Goal: Task Accomplishment & Management: Use online tool/utility

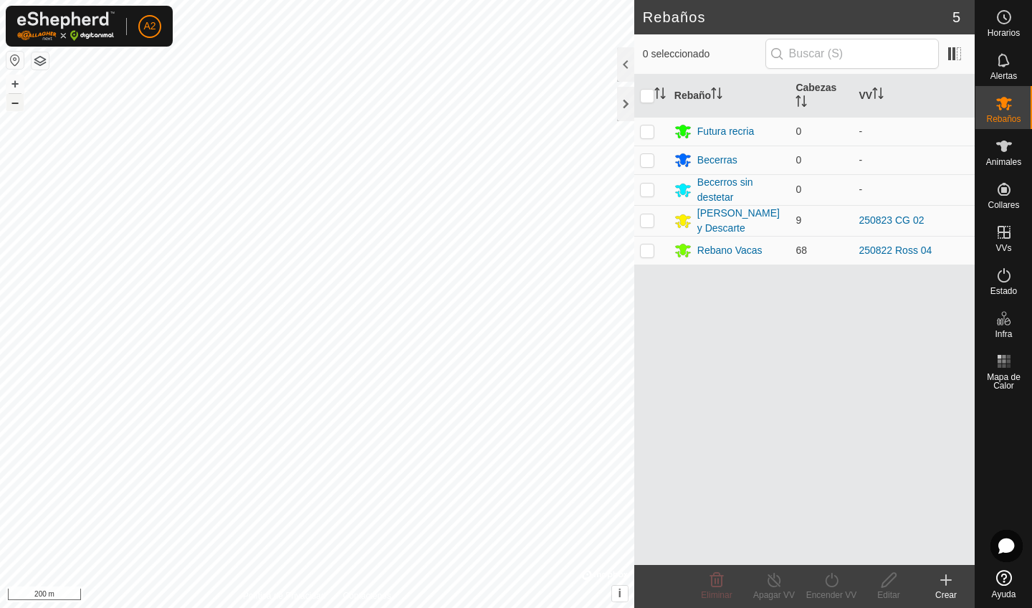
click at [14, 103] on button "–" at bounding box center [14, 102] width 17 height 17
click at [18, 79] on button "+" at bounding box center [14, 83] width 17 height 17
click at [13, 104] on button "–" at bounding box center [14, 102] width 17 height 17
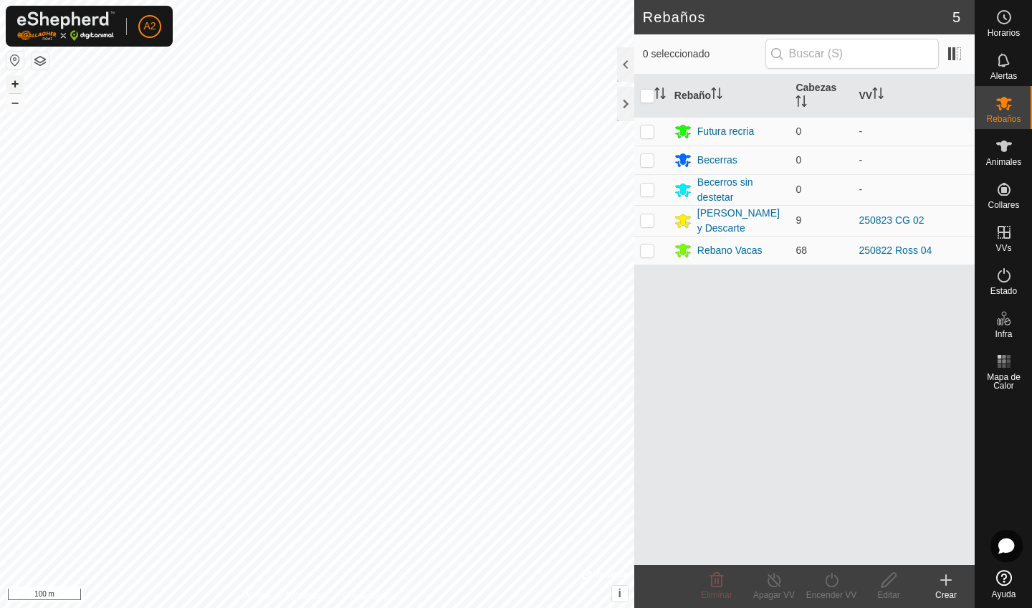
click at [11, 92] on button "+" at bounding box center [14, 83] width 17 height 17
click at [16, 81] on button "+" at bounding box center [14, 83] width 17 height 17
click at [16, 80] on button "+" at bounding box center [14, 83] width 17 height 17
click at [14, 104] on button "–" at bounding box center [14, 102] width 17 height 17
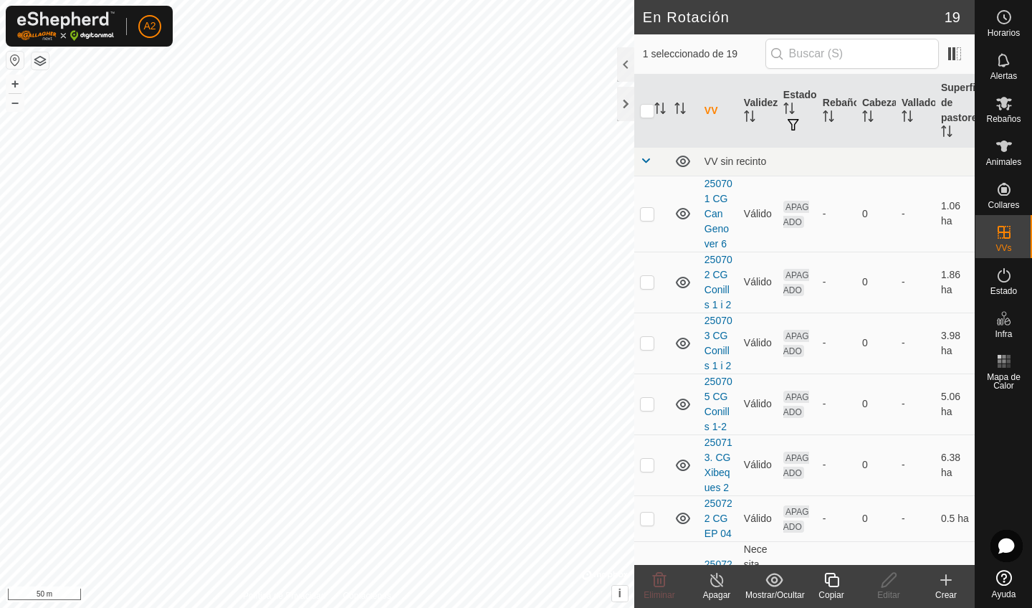
click at [847, 583] on copy-svg-icon at bounding box center [831, 579] width 57 height 17
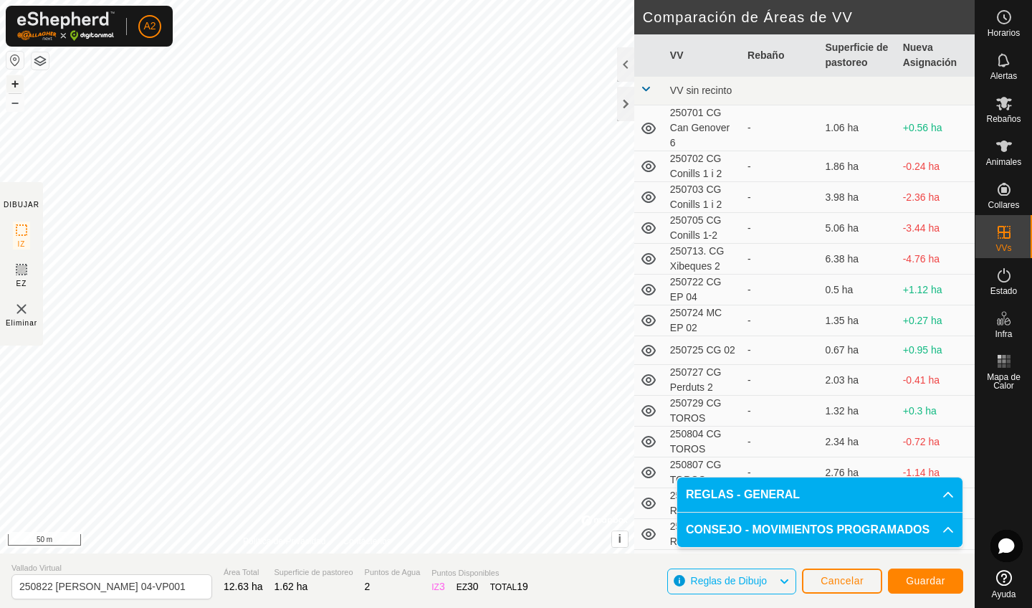
click at [11, 85] on button "+" at bounding box center [14, 83] width 17 height 17
click at [11, 107] on button "–" at bounding box center [14, 102] width 17 height 17
click at [139, 589] on input "250822 [PERSON_NAME] 04-VP001" at bounding box center [111, 586] width 201 height 25
type input "250825 CAMINO MANGa"
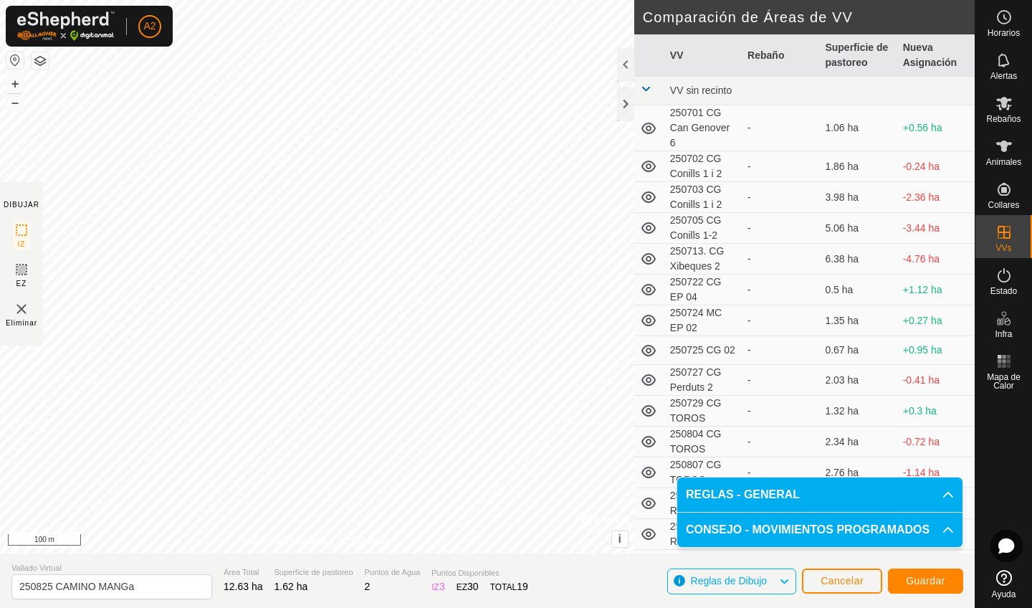
click at [937, 575] on span "Guardar" at bounding box center [925, 580] width 39 height 11
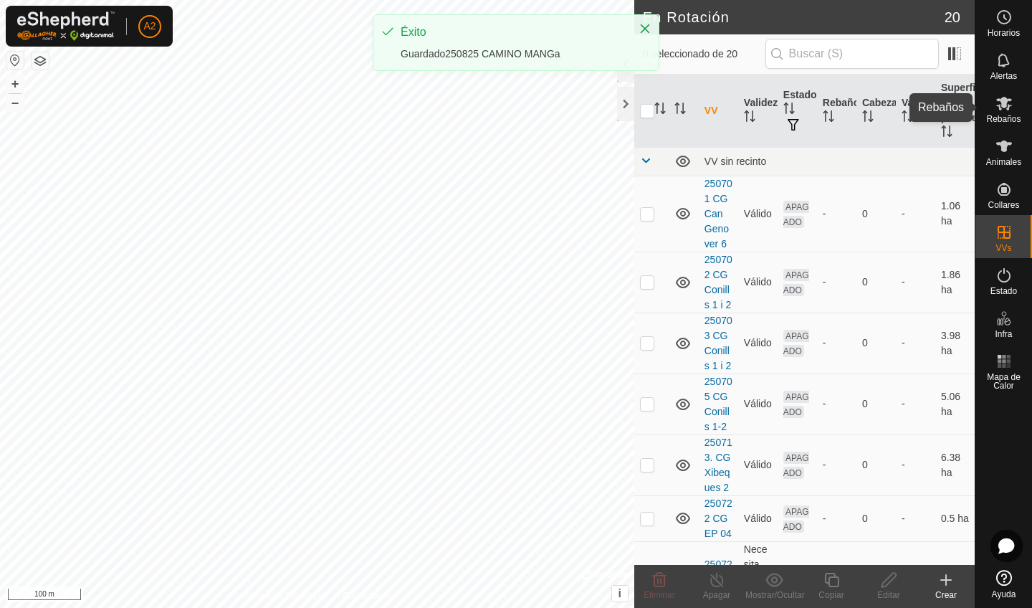
click at [1000, 105] on icon at bounding box center [1004, 104] width 16 height 14
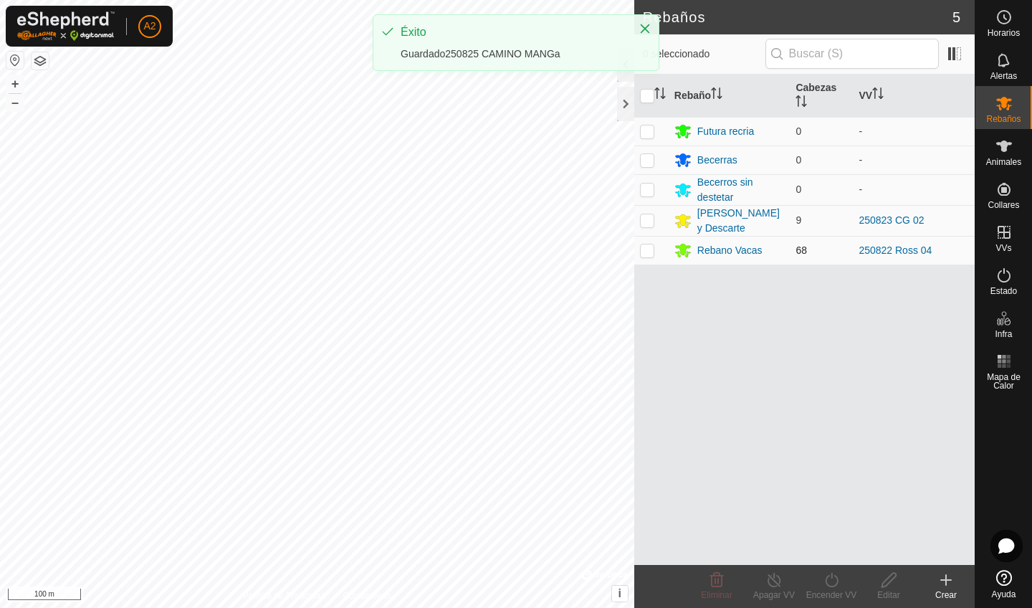
click at [647, 249] on p-checkbox at bounding box center [647, 249] width 14 height 11
checkbox input "true"
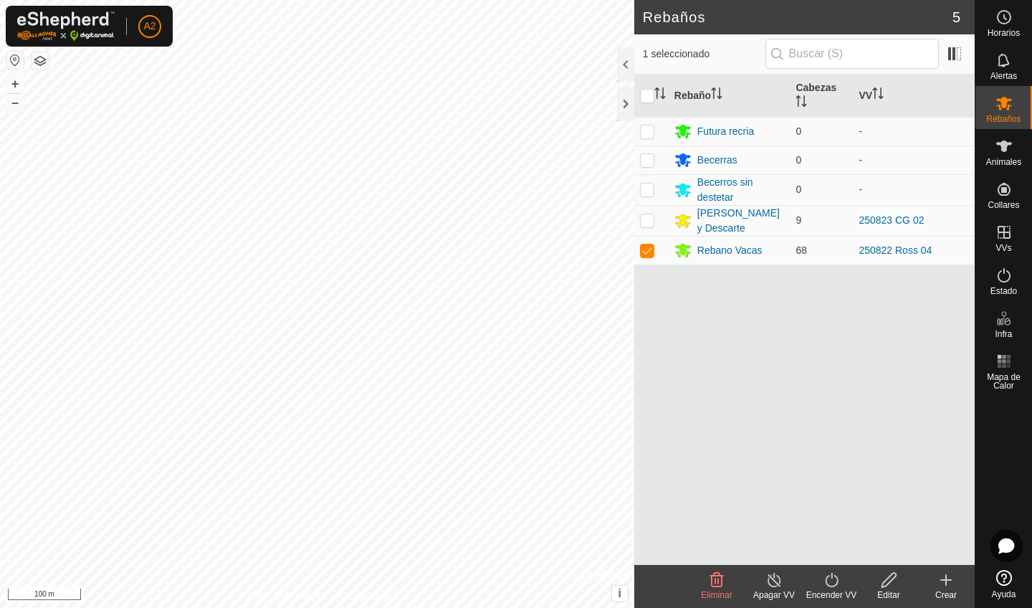
click at [829, 586] on icon at bounding box center [831, 580] width 13 height 14
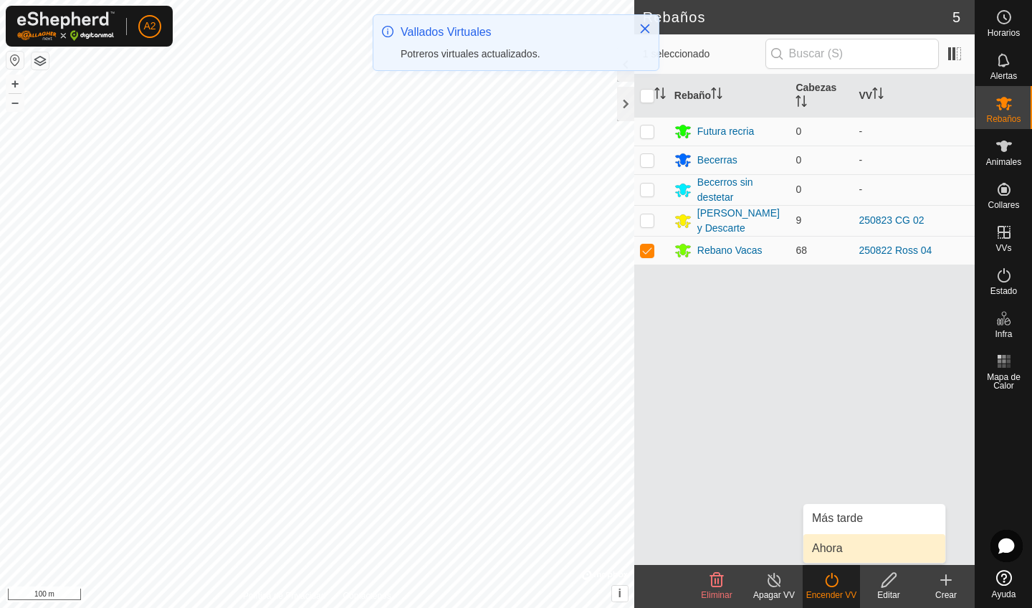
click at [839, 561] on link "Ahora" at bounding box center [875, 548] width 142 height 29
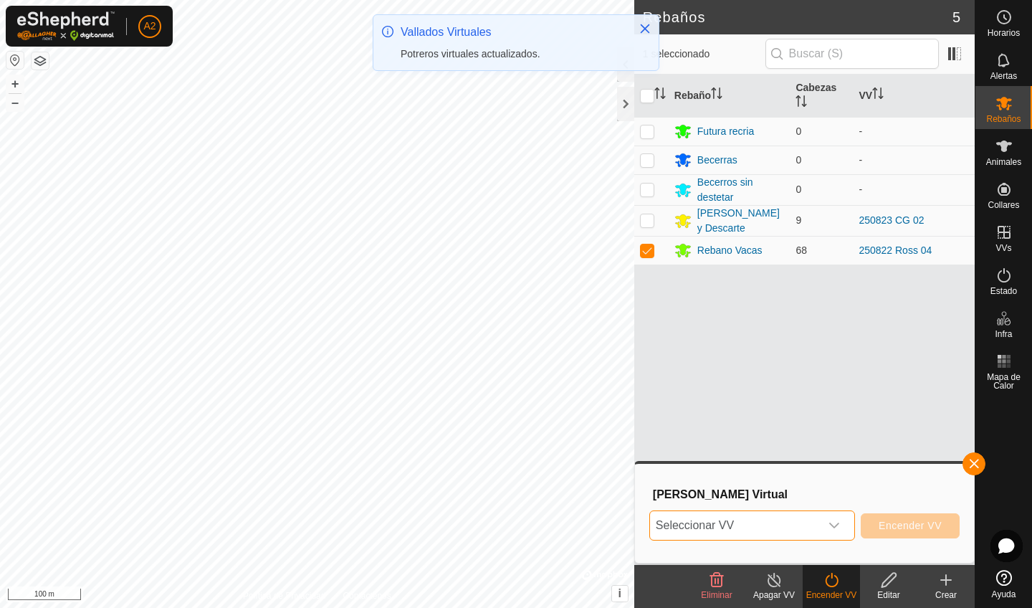
click at [794, 528] on span "Seleccionar VV" at bounding box center [735, 525] width 170 height 29
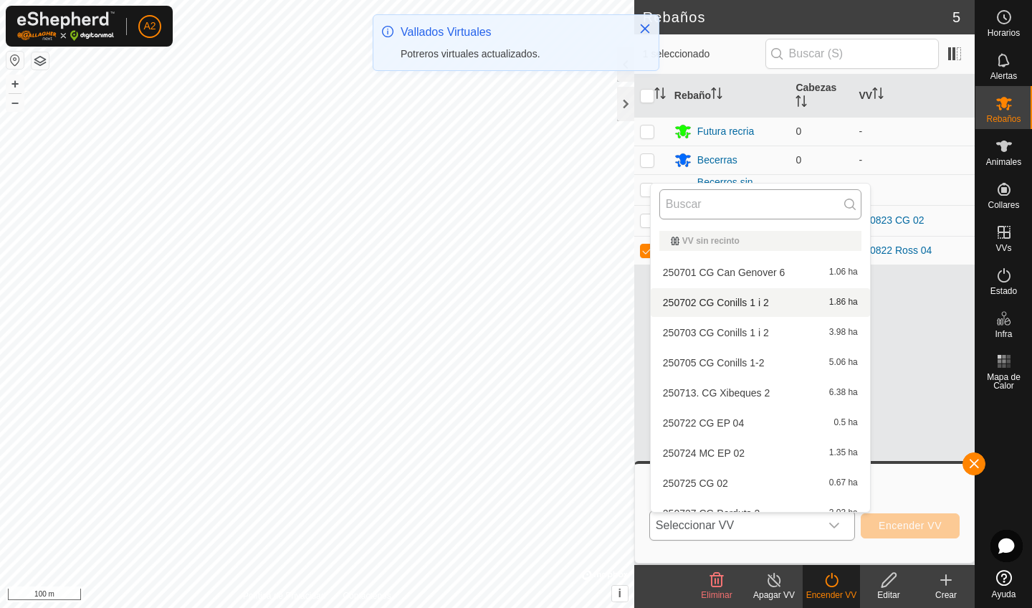
scroll to position [16, 0]
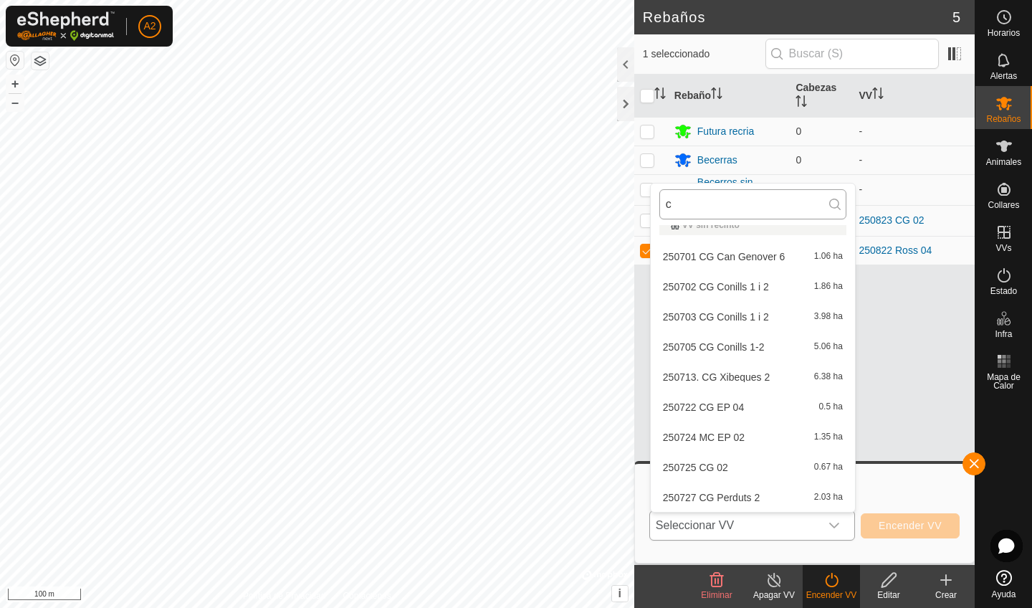
type input "ca"
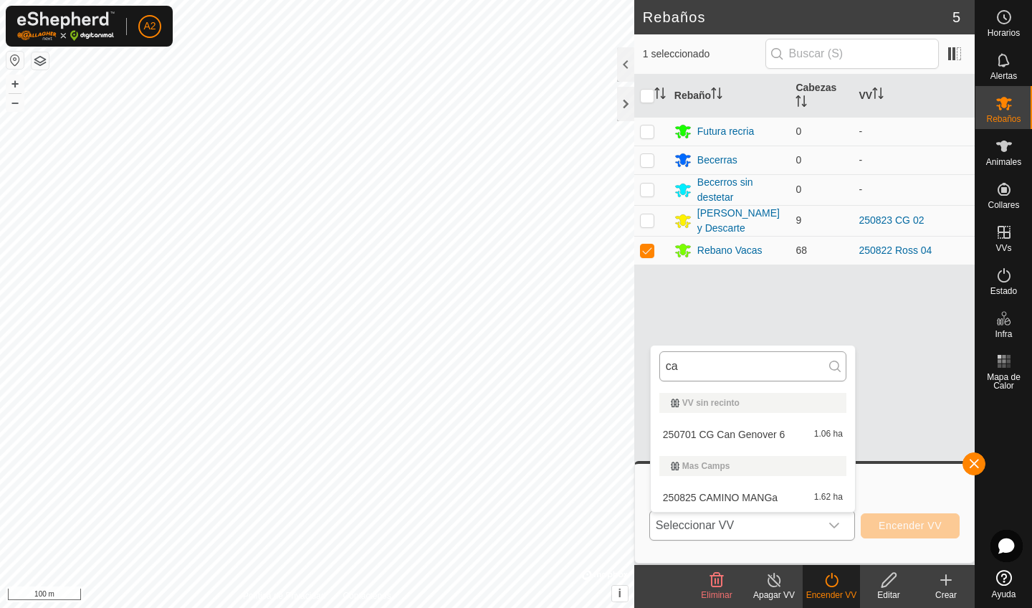
scroll to position [0, 0]
click at [743, 496] on li "250825 CAMINO MANGa 1.62 ha" at bounding box center [753, 497] width 204 height 29
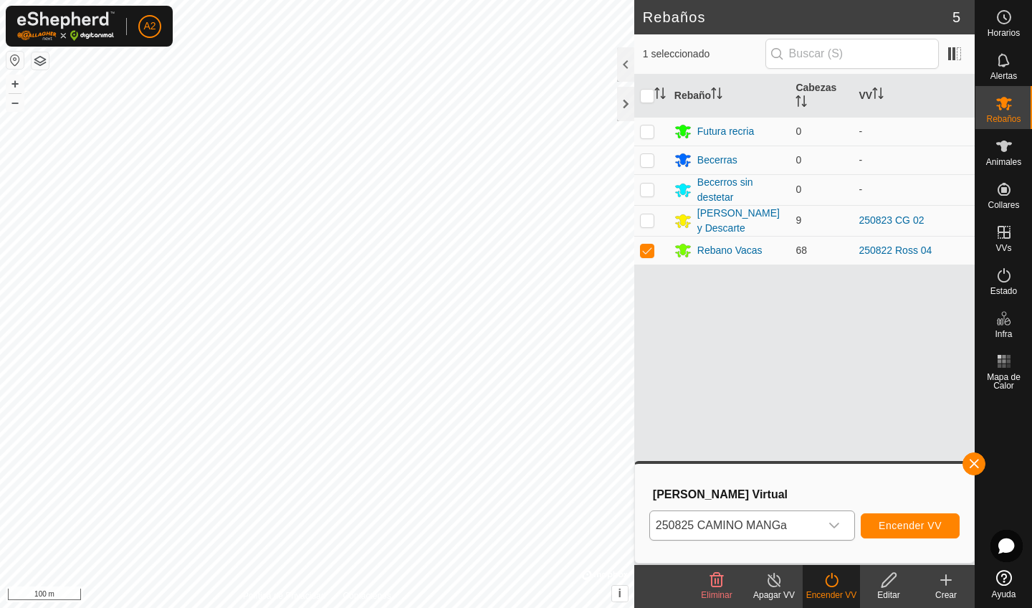
click at [899, 508] on div "250825 CAMINO MANGa Encender VV" at bounding box center [804, 525] width 310 height 34
click at [898, 516] on button "Encender VV" at bounding box center [910, 525] width 99 height 25
